Goal: Submit feedback/report problem: Provide input to the site owners about the experience or issues

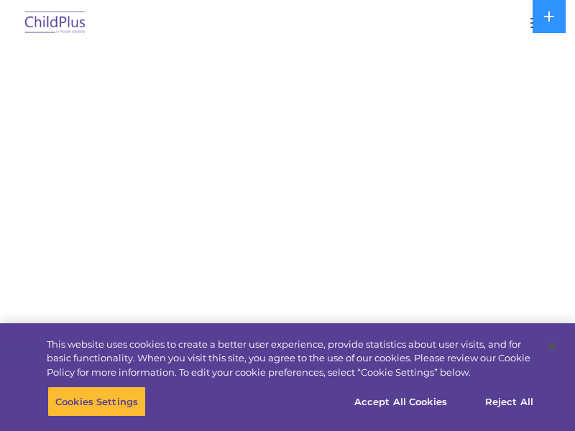
select select "MEDIUM"
